Goal: Transaction & Acquisition: Purchase product/service

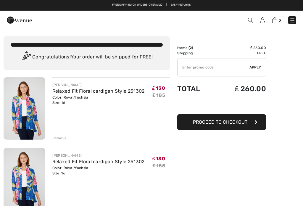
click at [232, 122] on span "Proceed to Checkout" at bounding box center [220, 122] width 54 height 6
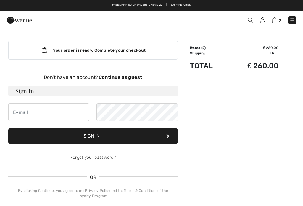
checkbox input "true"
click at [203, 47] on span "2" at bounding box center [203, 48] width 2 height 4
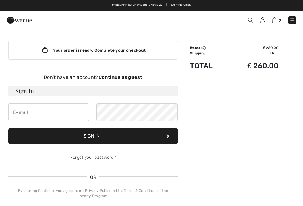
click at [203, 45] on div "Order Summary Details Items ( 2 ) ₤ 260.00 Promo code ₤ 0.00 Shipping Free Tax1…" at bounding box center [242, 200] width 120 height 343
click at [198, 48] on td "Items ( 2 )" at bounding box center [209, 47] width 38 height 5
click at [198, 49] on td "Items ( 2 )" at bounding box center [209, 47] width 38 height 5
click at [202, 45] on div "Order Summary Details Items ( 2 ) ₤ 260.00 Promo code ₤ 0.00 Shipping Free Tax1…" at bounding box center [242, 200] width 120 height 343
click at [201, 46] on td "Items ( 2 )" at bounding box center [209, 47] width 38 height 5
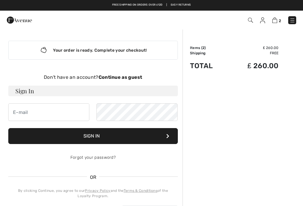
click at [208, 41] on div "Order Summary Details Items ( 2 ) ₤ 260.00 Promo code ₤ 0.00 Shipping Free Tax1…" at bounding box center [242, 200] width 120 height 343
click at [201, 50] on td "Items ( 2 )" at bounding box center [209, 47] width 38 height 5
click at [200, 54] on td "Shipping" at bounding box center [209, 53] width 38 height 5
click at [201, 51] on td "Shipping" at bounding box center [209, 53] width 38 height 5
click at [202, 54] on td "Shipping" at bounding box center [209, 53] width 38 height 5
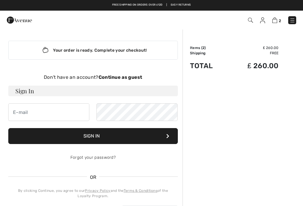
click at [269, 50] on td "₤ 260.00" at bounding box center [252, 47] width 51 height 5
click at [270, 45] on td "₤ 260.00" at bounding box center [252, 47] width 51 height 5
click at [272, 44] on div "Order Summary Details Items ( 2 ) ₤ 260.00 Promo code ₤ 0.00 Shipping Free Tax1…" at bounding box center [242, 200] width 120 height 343
click at [280, 50] on div "Order Summary Details Items ( 2 ) ₤ 260.00 Promo code ₤ 0.00 Shipping Free Tax1…" at bounding box center [242, 200] width 120 height 343
click at [275, 52] on td "Free" at bounding box center [252, 53] width 51 height 5
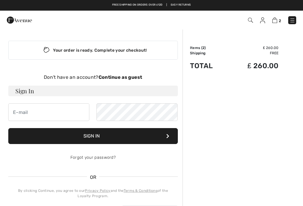
click at [214, 66] on td "Total" at bounding box center [209, 66] width 38 height 20
click at [202, 46] on span "2" at bounding box center [203, 48] width 2 height 4
click at [210, 43] on div "Order Summary Details Items ( 2 ) ₤ 260.00 Promo code ₤ 0.00 Shipping Free Tax1…" at bounding box center [242, 200] width 120 height 343
click at [199, 46] on td "Items ( 2 )" at bounding box center [209, 47] width 38 height 5
click at [229, 24] on span "2" at bounding box center [213, 20] width 165 height 8
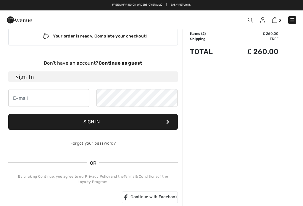
scroll to position [14, 0]
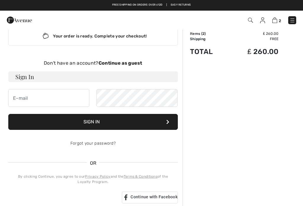
click at [273, 32] on td "₤ 260.00" at bounding box center [252, 33] width 51 height 5
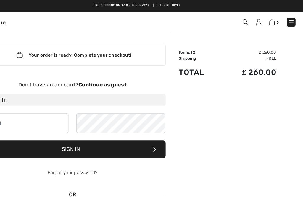
scroll to position [0, 0]
click at [190, 49] on td "Items ( 2 )" at bounding box center [209, 47] width 38 height 5
click at [245, 43] on div "Order Summary Details Items ( 2 ) ₤ 260.00 Promo code ₤ 0.00 Shipping Free Tax1…" at bounding box center [242, 200] width 120 height 343
click at [241, 49] on td "₤ 260.00" at bounding box center [252, 47] width 51 height 5
click at [244, 47] on td "₤ 260.00" at bounding box center [252, 47] width 51 height 5
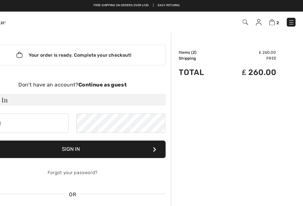
click at [231, 66] on td "₤ 260.00" at bounding box center [252, 66] width 51 height 20
click at [242, 49] on td "₤ 260.00" at bounding box center [252, 47] width 51 height 5
click at [244, 45] on td "₤ 260.00" at bounding box center [252, 47] width 51 height 5
click at [190, 47] on td "Items ( 2 )" at bounding box center [209, 47] width 38 height 5
click at [190, 51] on td "Shipping" at bounding box center [209, 53] width 38 height 5
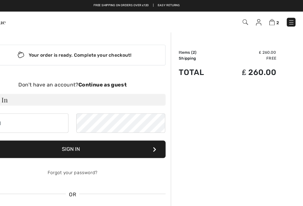
click at [190, 53] on td "Shipping" at bounding box center [209, 53] width 38 height 5
click at [272, 21] on img at bounding box center [274, 20] width 5 height 6
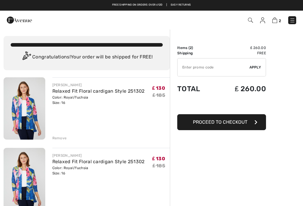
click at [54, 140] on div "Remove" at bounding box center [59, 138] width 14 height 5
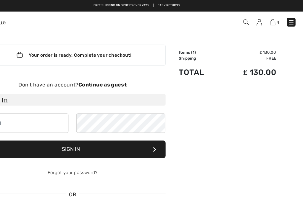
scroll to position [0, 27]
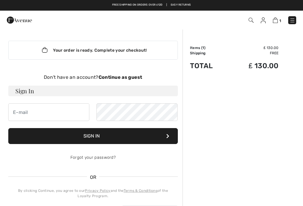
click at [21, 74] on div "Don't have an account? Continue as guest" at bounding box center [92, 77] width 169 height 7
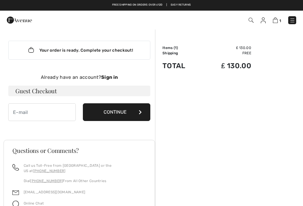
click at [17, 26] on img at bounding box center [19, 20] width 25 height 12
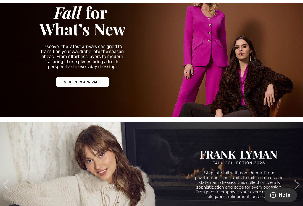
click at [62, 82] on img at bounding box center [151, 45] width 303 height 145
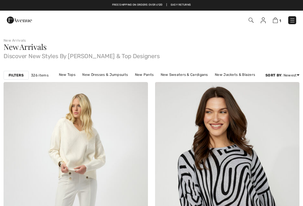
checkbox input "true"
click at [141, 75] on link "New Pants" at bounding box center [144, 75] width 25 height 8
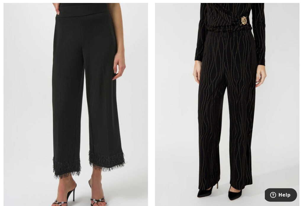
scroll to position [1071, 0]
click at [156, 165] on img at bounding box center [227, 108] width 144 height 216
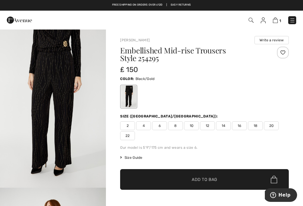
click at [243, 128] on span "16" at bounding box center [239, 126] width 15 height 9
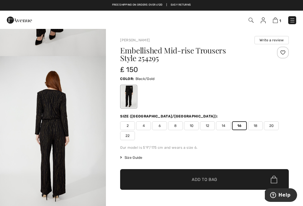
scroll to position [293, 0]
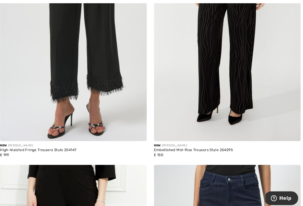
scroll to position [1150, 0]
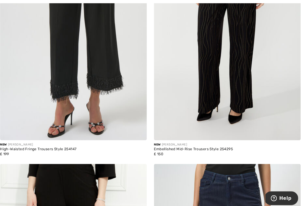
click at [160, 145] on div "Embellished Mid-Rise Trousers Style 254295" at bounding box center [227, 147] width 144 height 4
click at [168, 143] on div "New FRANK LYMAN" at bounding box center [227, 143] width 144 height 4
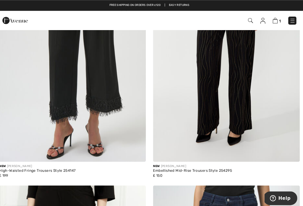
scroll to position [1129, 0]
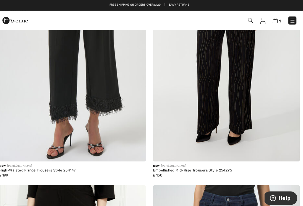
click at [168, 135] on img at bounding box center [227, 51] width 144 height 216
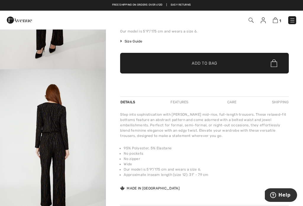
scroll to position [159, 0]
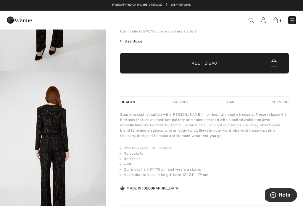
click at [25, 93] on img "3 / 4" at bounding box center [53, 151] width 106 height 159
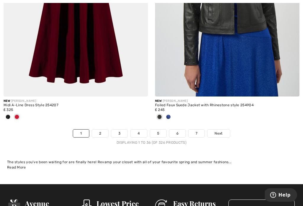
scroll to position [4493, 0]
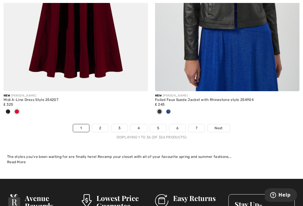
click at [84, 115] on div "New JOSEPH RIBKOFF Midi A-Line Dress Style 254207 ₤ 325" at bounding box center [76, 107] width 144 height 33
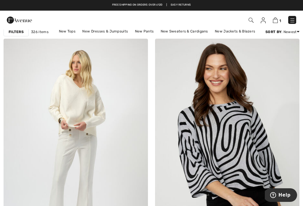
scroll to position [0, 0]
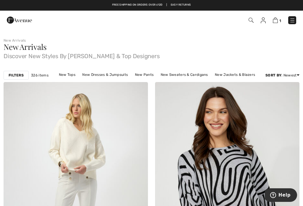
click at [229, 76] on link "New Jackets & Blazers" at bounding box center [235, 75] width 46 height 8
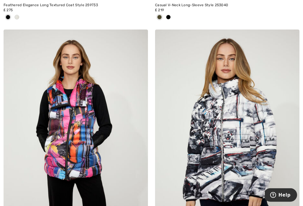
scroll to position [1282, 0]
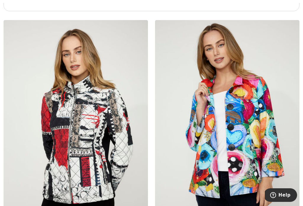
click at [23, 118] on img at bounding box center [76, 128] width 144 height 216
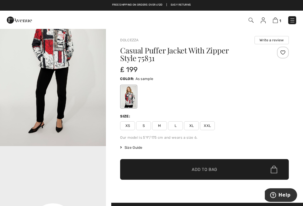
scroll to position [205, 0]
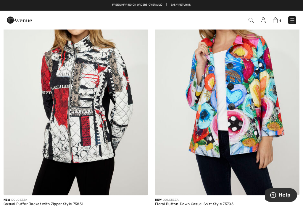
scroll to position [1610, 0]
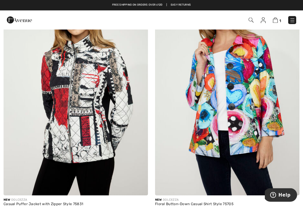
click at [286, 93] on img at bounding box center [227, 88] width 144 height 216
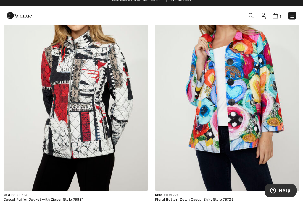
click at [286, 89] on img at bounding box center [227, 88] width 144 height 216
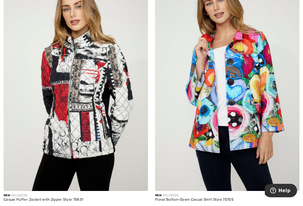
scroll to position [1620, 0]
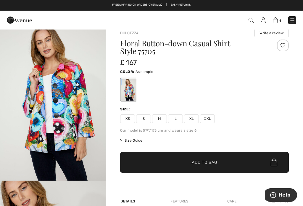
click at [261, 109] on div "Size:" at bounding box center [204, 109] width 169 height 5
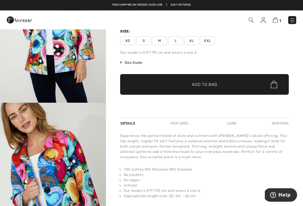
scroll to position [85, 0]
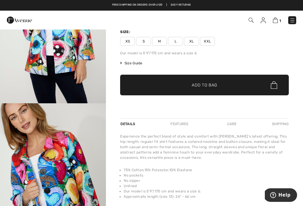
click at [261, 88] on span "✔ Added to Bag Add to Bag" at bounding box center [204, 85] width 169 height 21
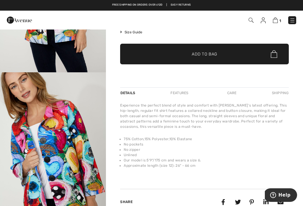
scroll to position [114, 0]
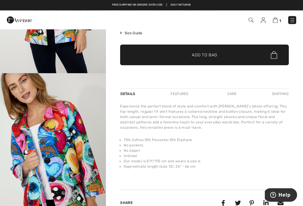
click at [271, 86] on div at bounding box center [204, 82] width 169 height 14
click at [282, 80] on div at bounding box center [204, 82] width 169 height 14
click at [274, 83] on div at bounding box center [204, 82] width 169 height 14
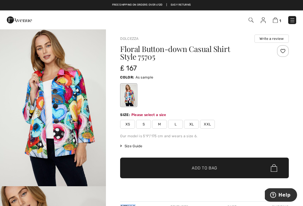
scroll to position [0, 0]
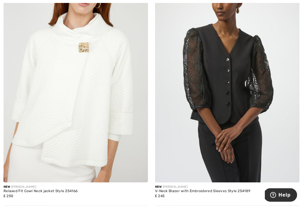
scroll to position [2582, 0]
click at [11, 129] on img at bounding box center [76, 74] width 144 height 216
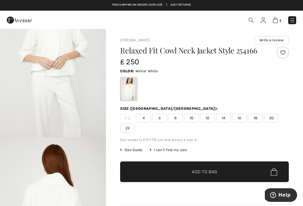
scroll to position [218, 0]
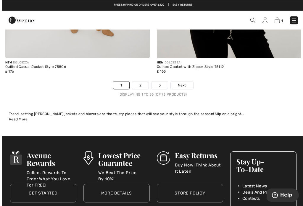
scroll to position [4467, 0]
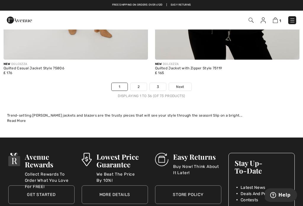
click at [135, 83] on link "2" at bounding box center [138, 87] width 16 height 8
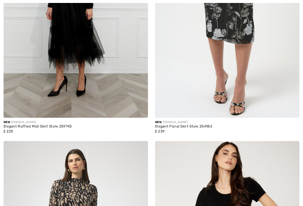
checkbox input "true"
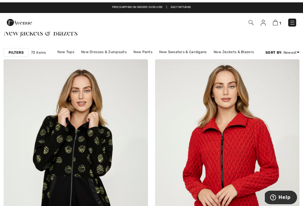
scroll to position [14, 0]
